Goal: Find specific page/section: Find specific page/section

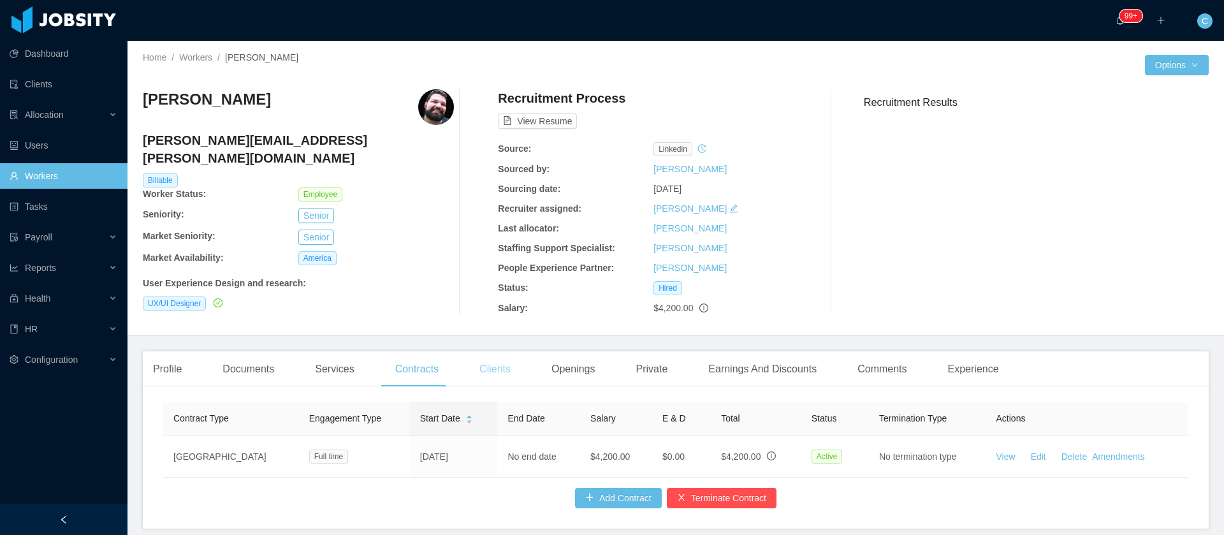
click at [489, 363] on div "Clients" at bounding box center [495, 369] width 52 height 36
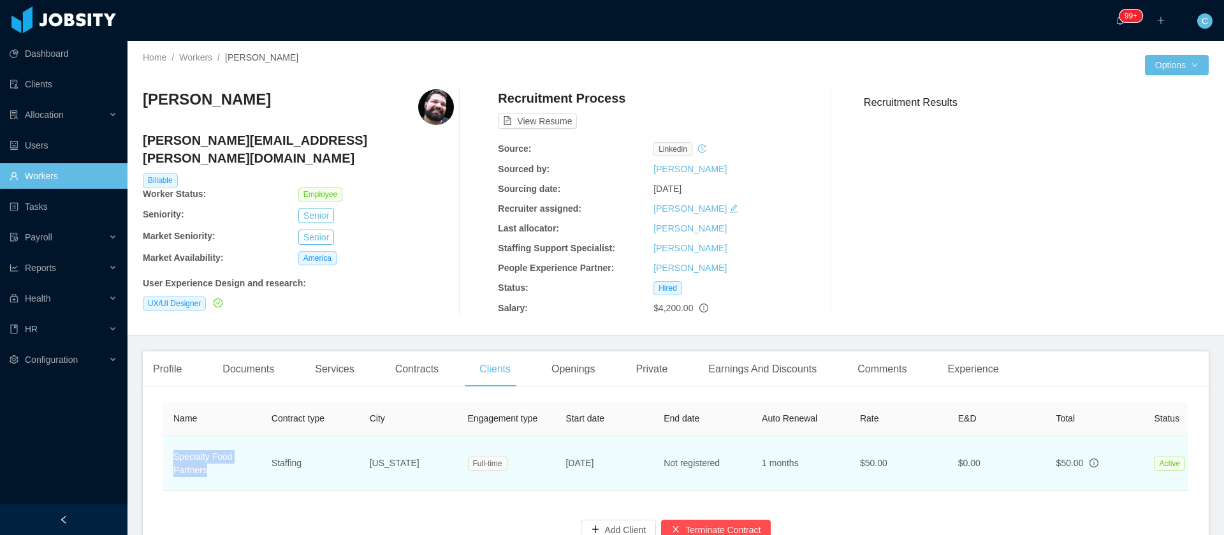
drag, startPoint x: 209, startPoint y: 405, endPoint x: 167, endPoint y: 451, distance: 62.3
click at [171, 451] on td "Specialty Food Partners" at bounding box center [212, 463] width 98 height 55
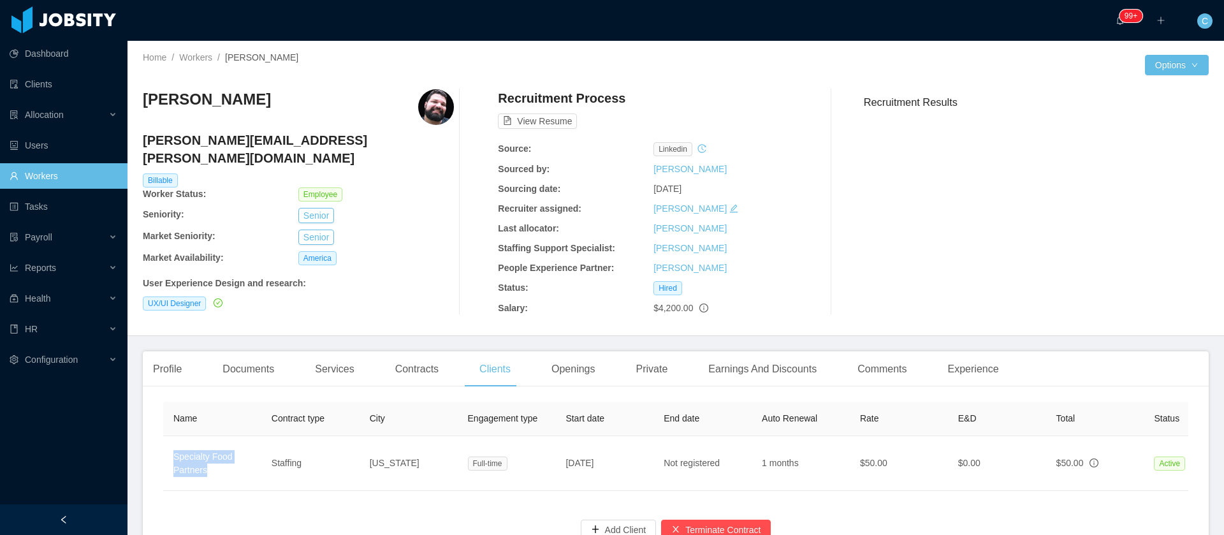
copy link "Specialty Food Partners"
click at [209, 96] on h3 "[PERSON_NAME]" at bounding box center [207, 99] width 128 height 20
copy h3 "[PERSON_NAME]"
